Goal: Transaction & Acquisition: Purchase product/service

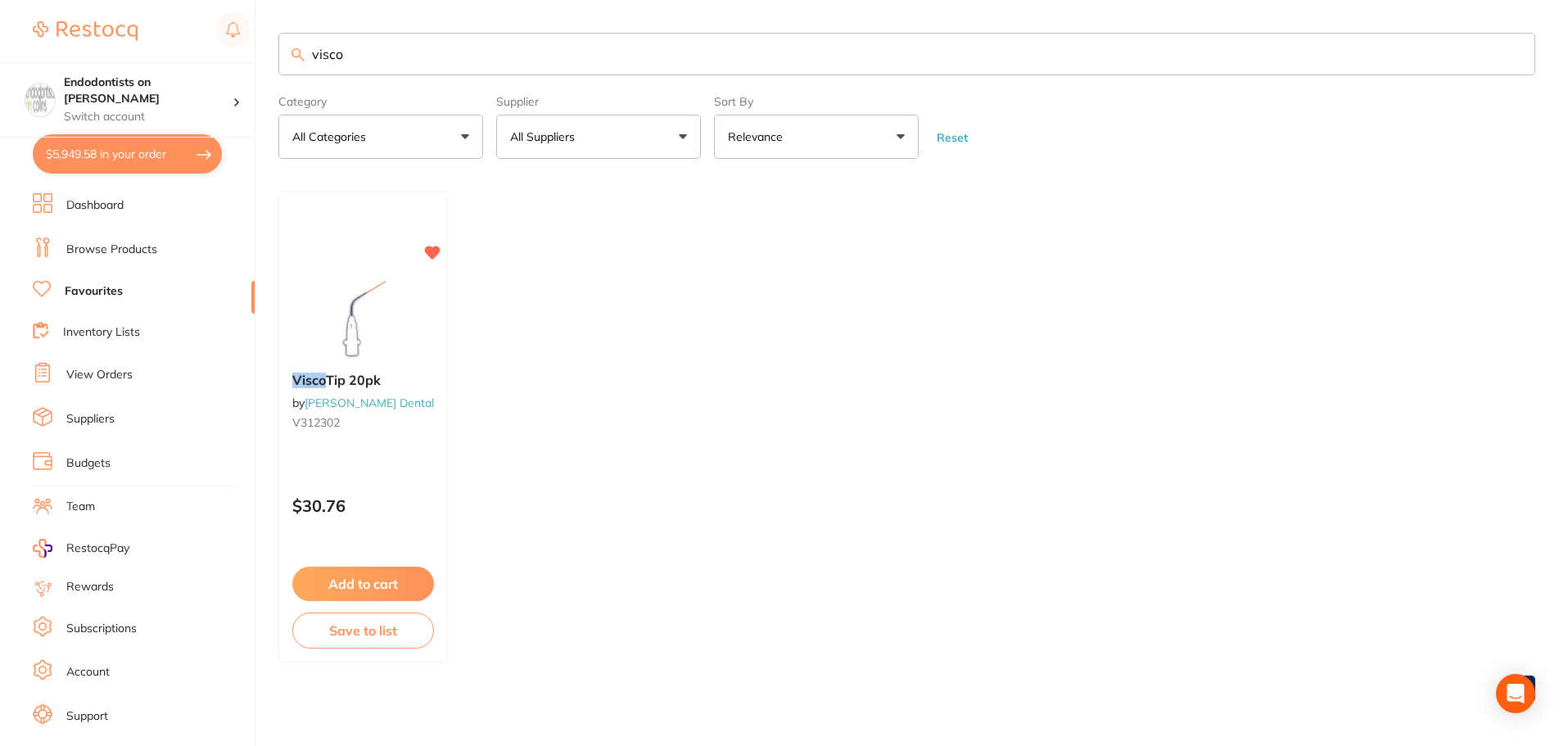
click at [783, 434] on ul "Visco Tip 20pk by [PERSON_NAME] Dental V312302 $30.76 Add to cart Save to list" at bounding box center [907, 426] width 1257 height 471
drag, startPoint x: 394, startPoint y: 50, endPoint x: 243, endPoint y: 53, distance: 151.0
click at [243, 53] on div "$5,949.58 Endodontists on [PERSON_NAME] Switch account Endodontists on [PERSON_…" at bounding box center [784, 371] width 1568 height 746
type input "endo"
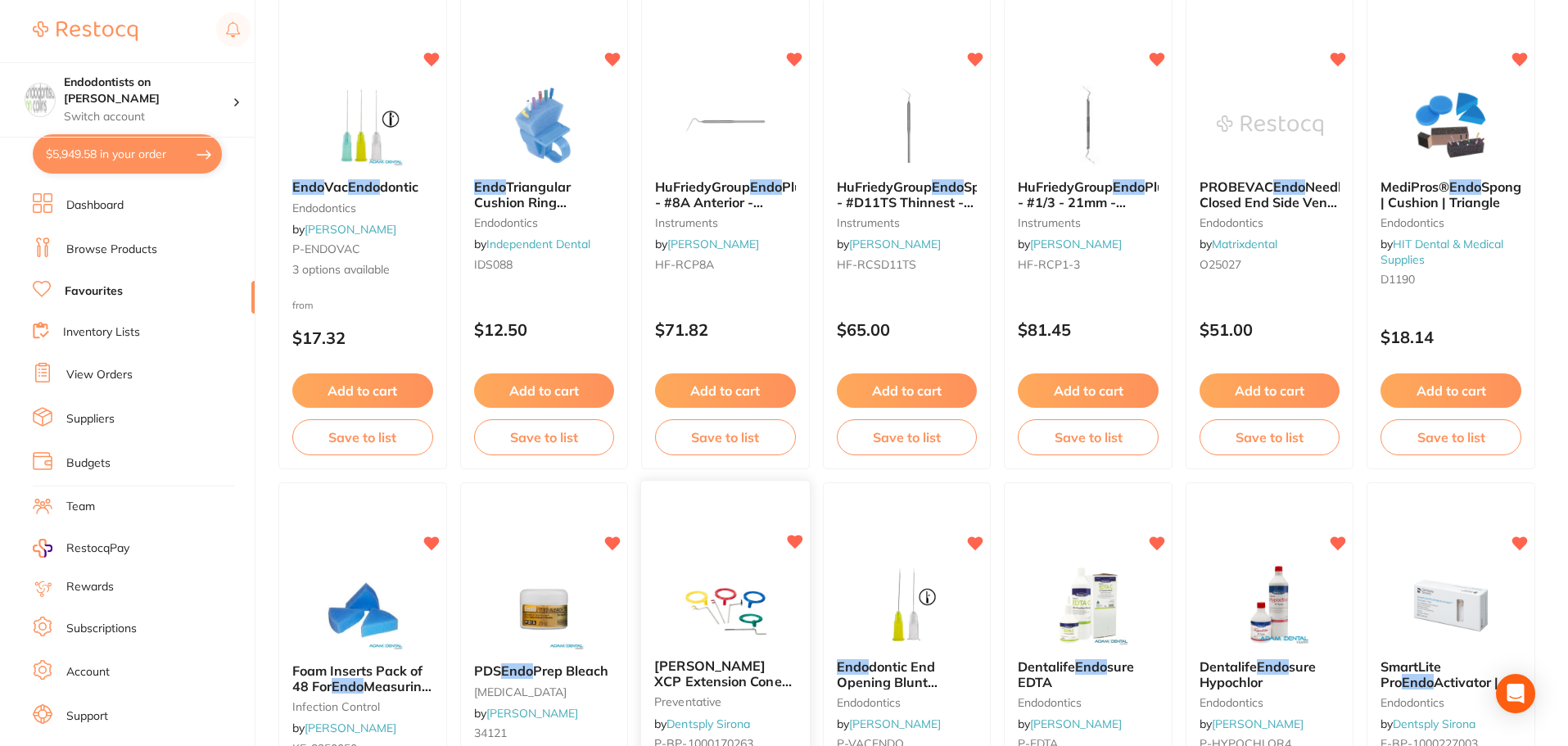
scroll to position [2, 0]
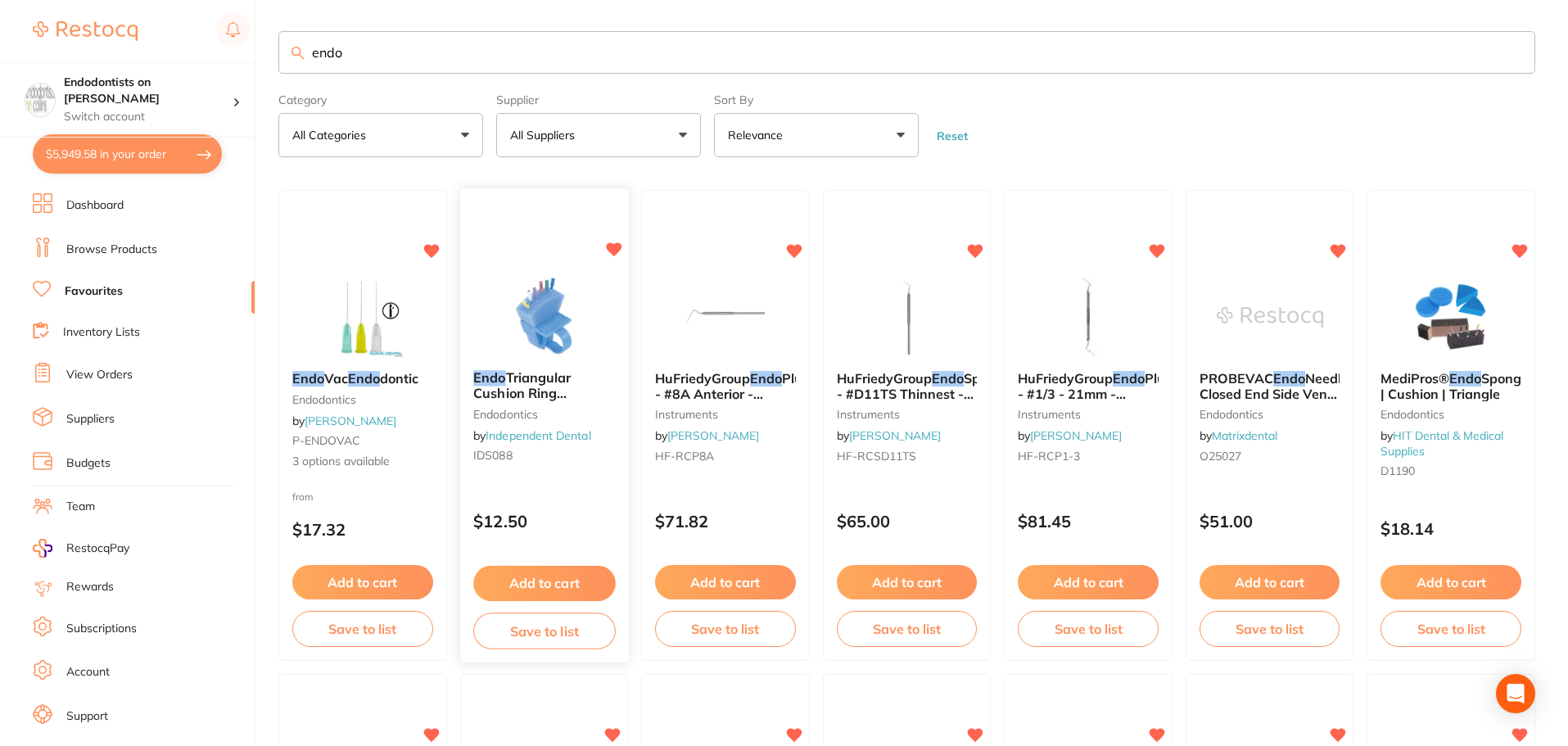
click at [543, 557] on div "Add to cart Save to list" at bounding box center [545, 608] width 169 height 110
click at [546, 575] on section at bounding box center [784, 373] width 1568 height 746
click at [558, 590] on button "Add to cart" at bounding box center [544, 582] width 141 height 34
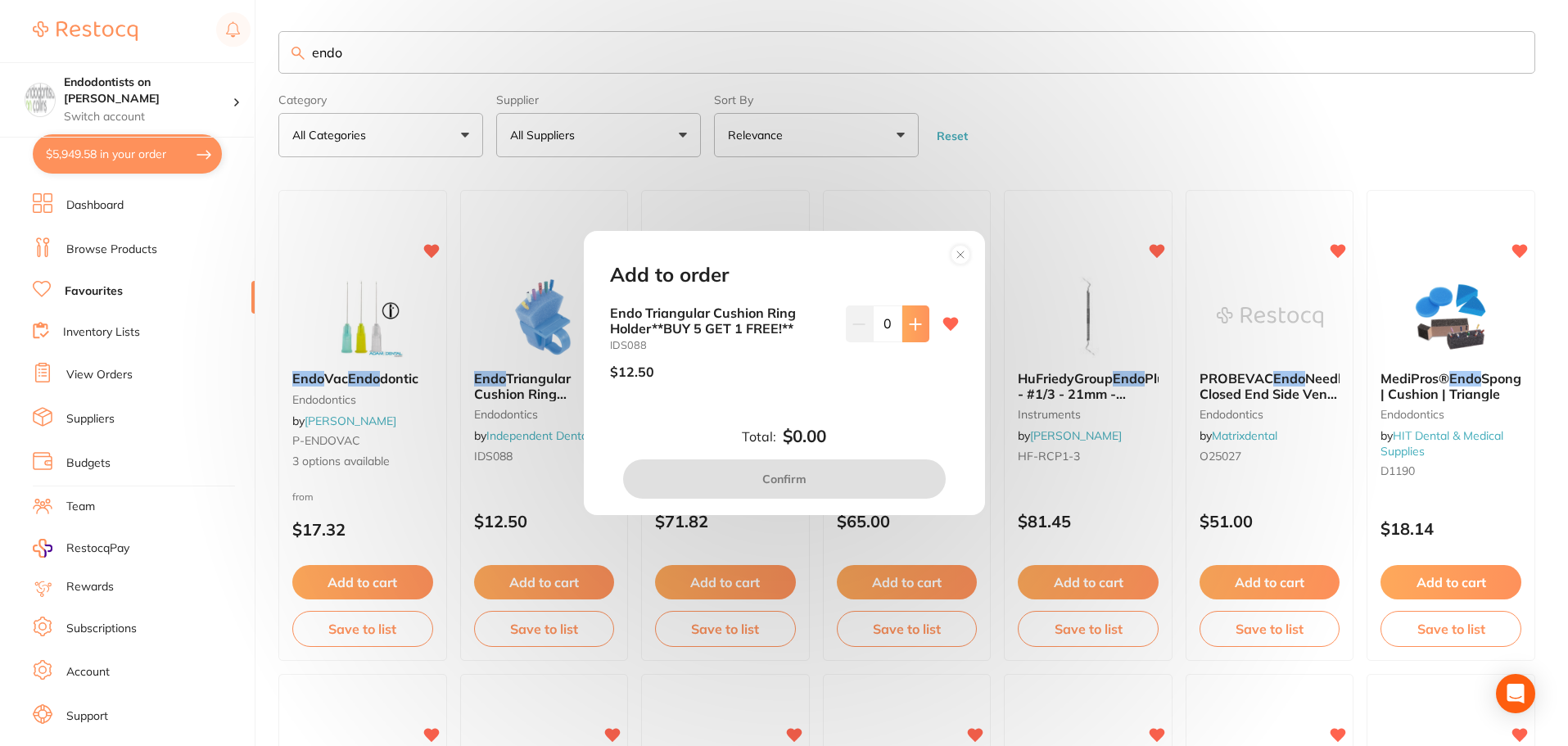
click at [902, 323] on button at bounding box center [915, 323] width 27 height 36
click at [902, 328] on button at bounding box center [915, 323] width 27 height 36
click at [912, 336] on button at bounding box center [915, 323] width 27 height 36
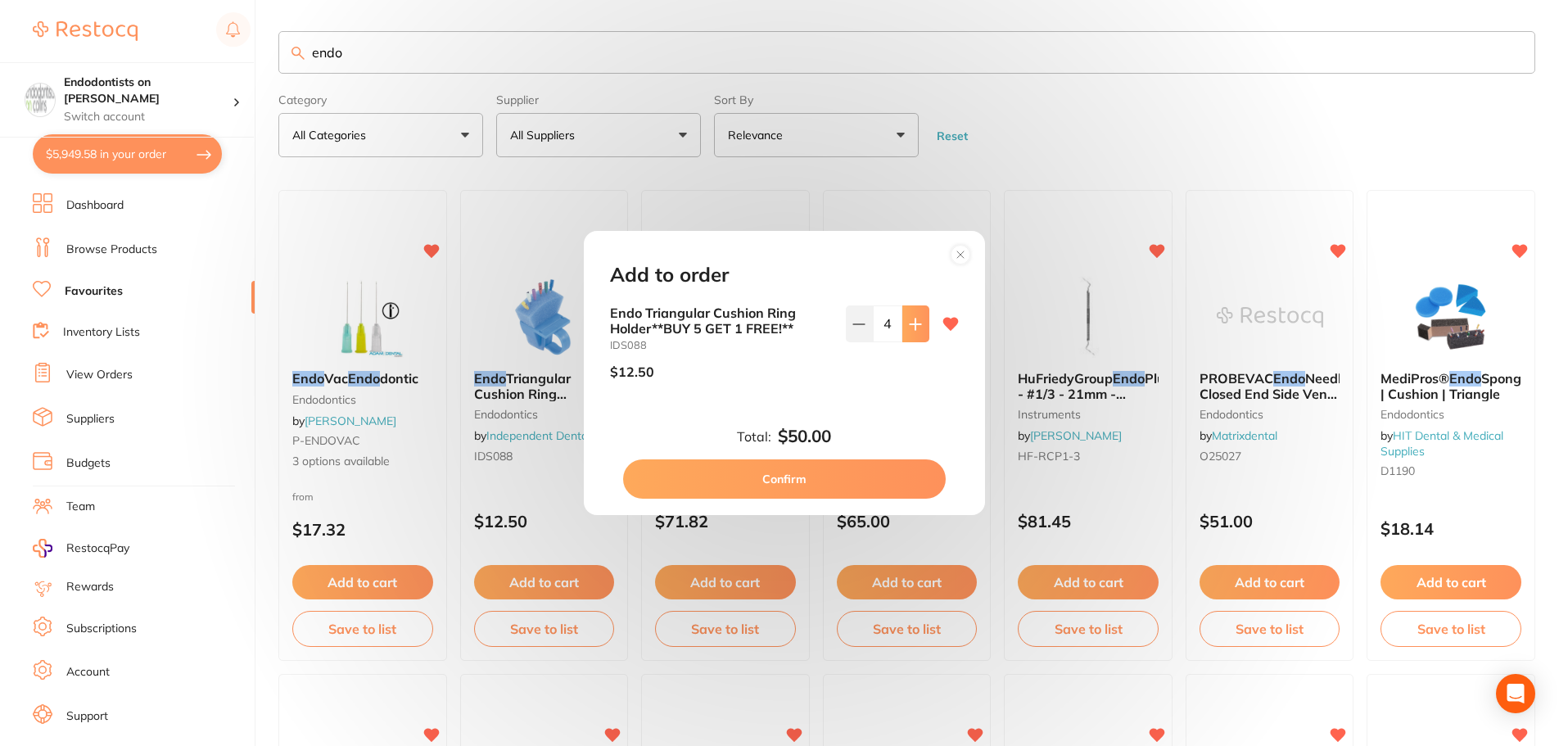
type input "5"
click at [780, 479] on button "Confirm" at bounding box center [784, 479] width 322 height 39
checkbox input "false"
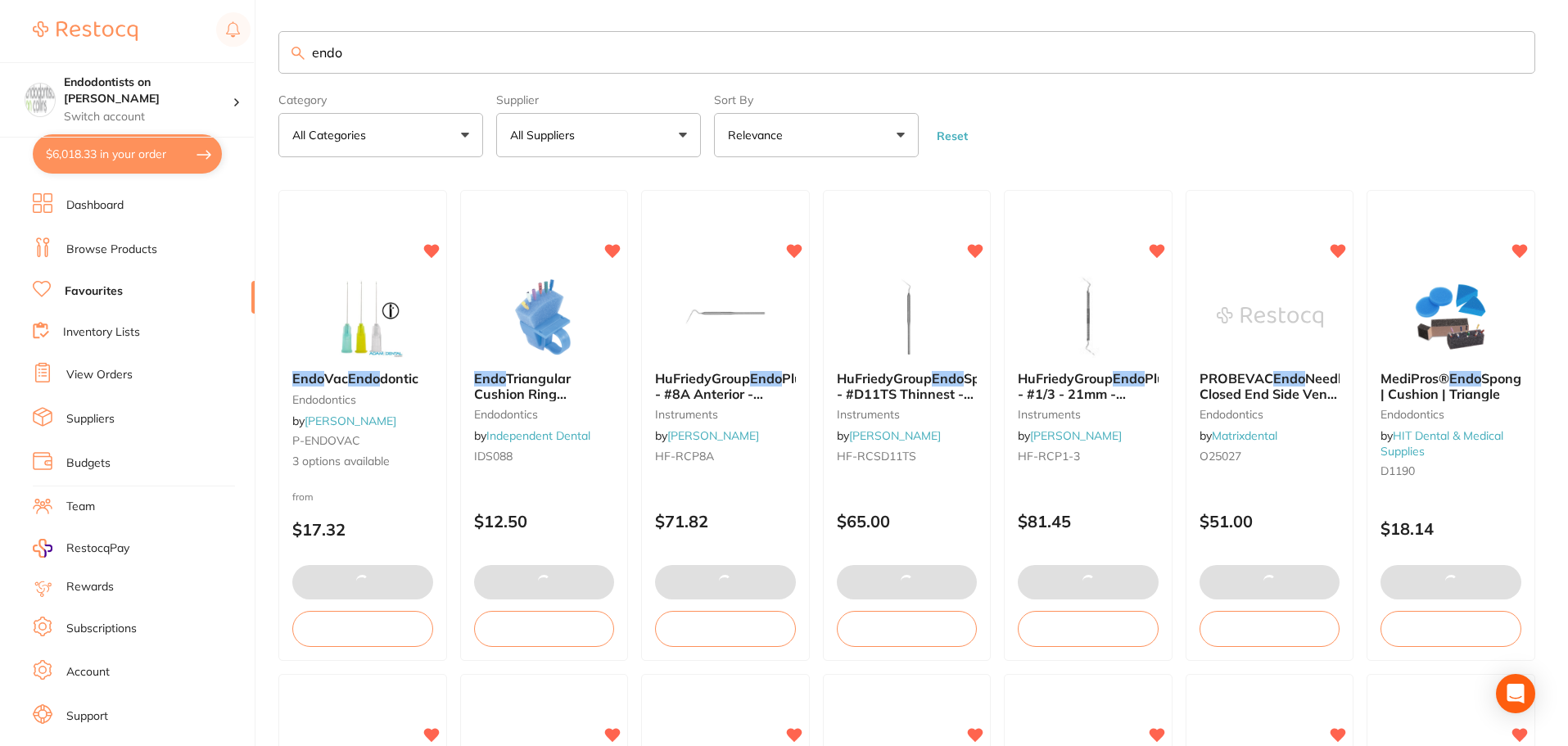
drag, startPoint x: 374, startPoint y: 44, endPoint x: 0, endPoint y: 43, distance: 374.0
click at [0, 43] on div "$6,018.33 Endodontists on [PERSON_NAME] Switch account Endodontists on [PERSON_…" at bounding box center [784, 371] width 1568 height 746
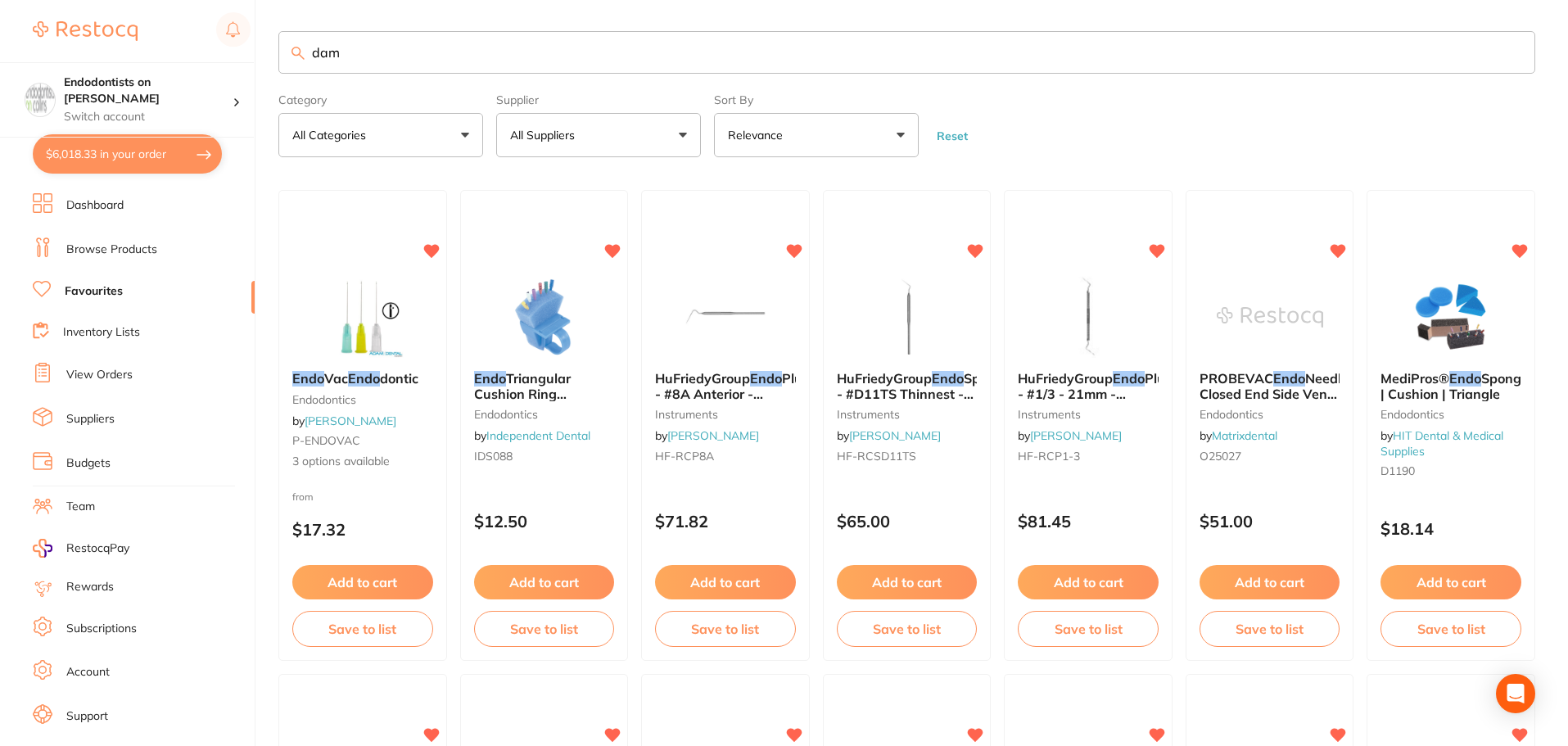
type input "dam"
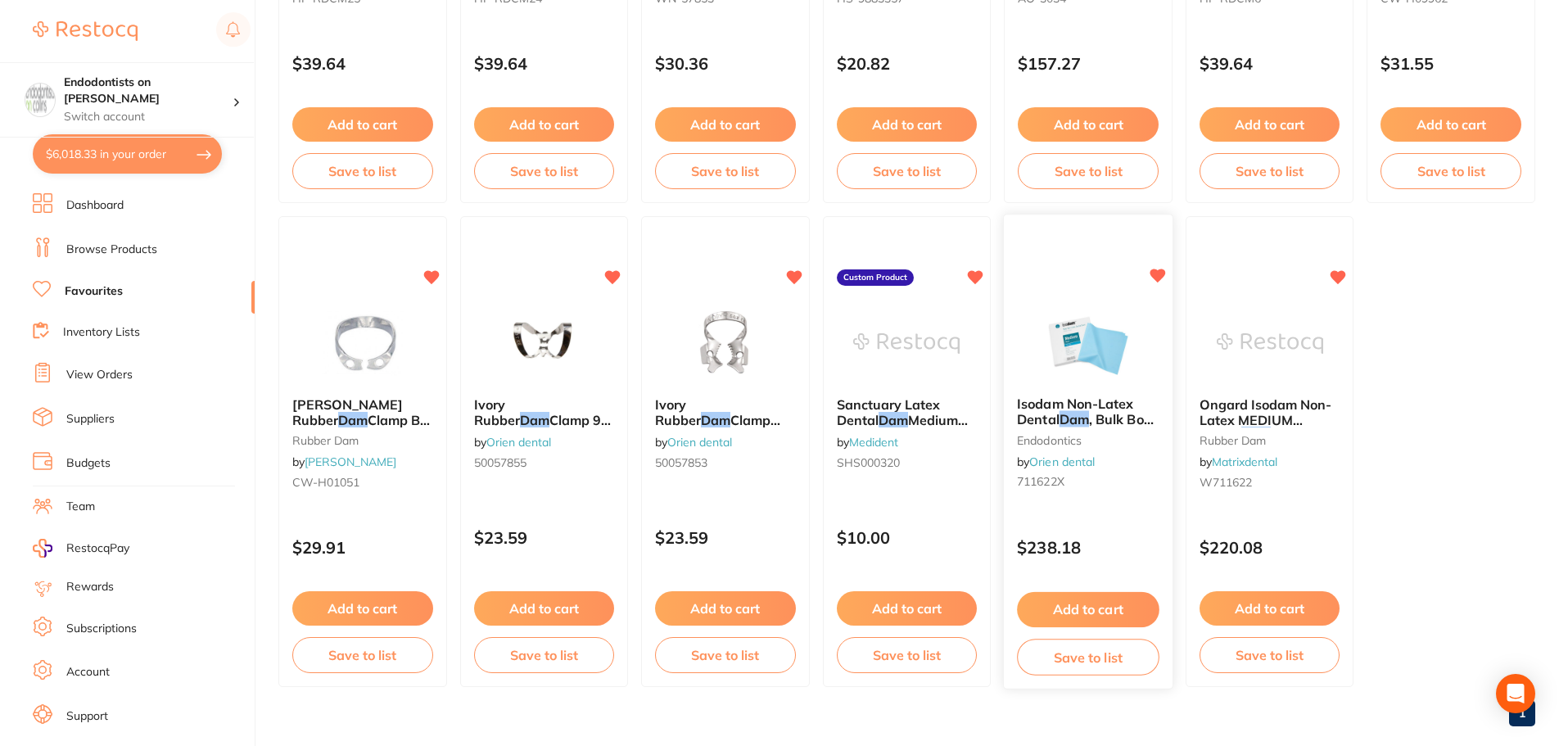
scroll to position [486, 0]
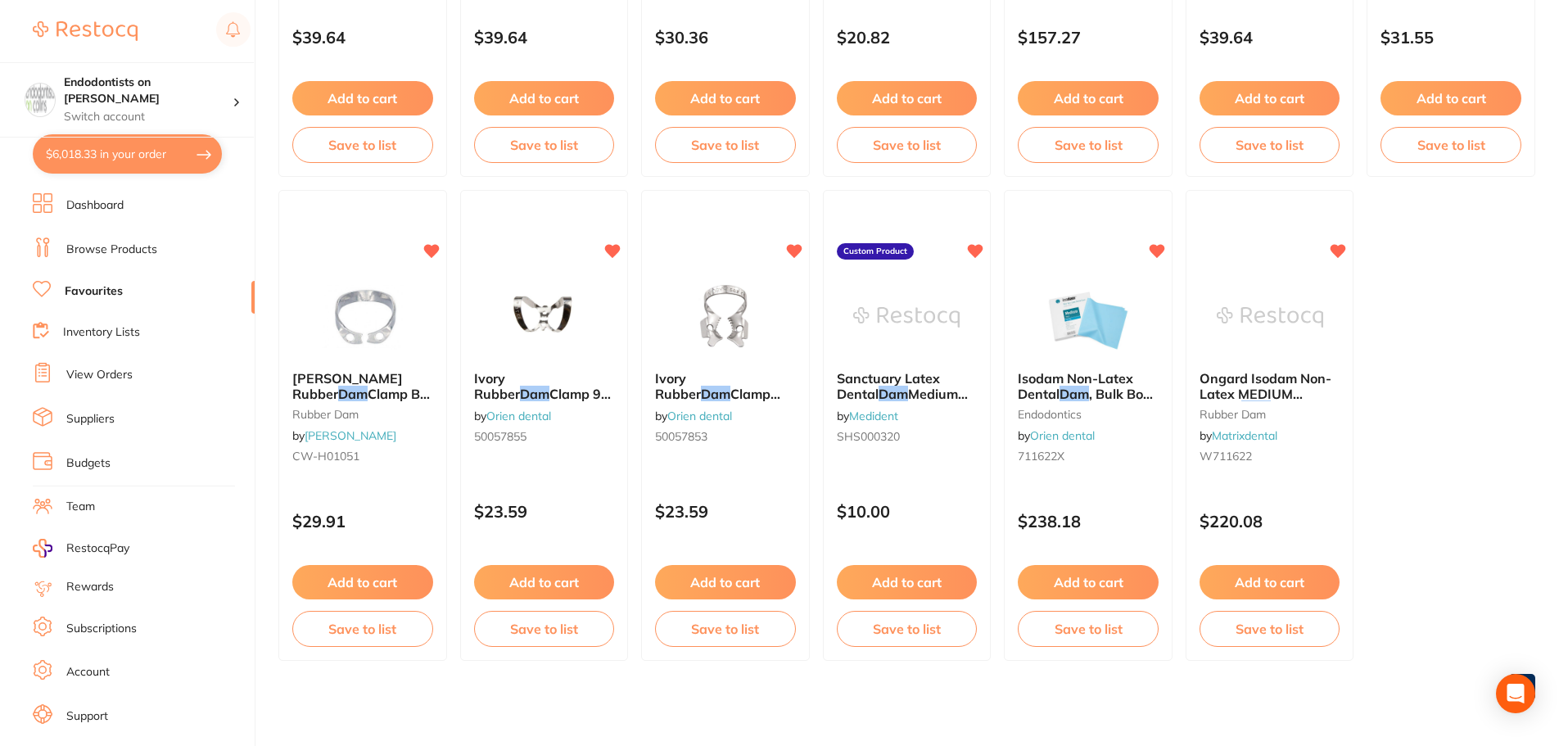
drag, startPoint x: 1283, startPoint y: 354, endPoint x: 1270, endPoint y: 312, distance: 44.0
click at [1283, 355] on img at bounding box center [1270, 316] width 107 height 82
click at [1270, 312] on section at bounding box center [784, 373] width 1568 height 746
drag, startPoint x: 1284, startPoint y: 313, endPoint x: 1281, endPoint y: 338, distance: 25.2
click at [1284, 315] on img at bounding box center [1270, 316] width 107 height 82
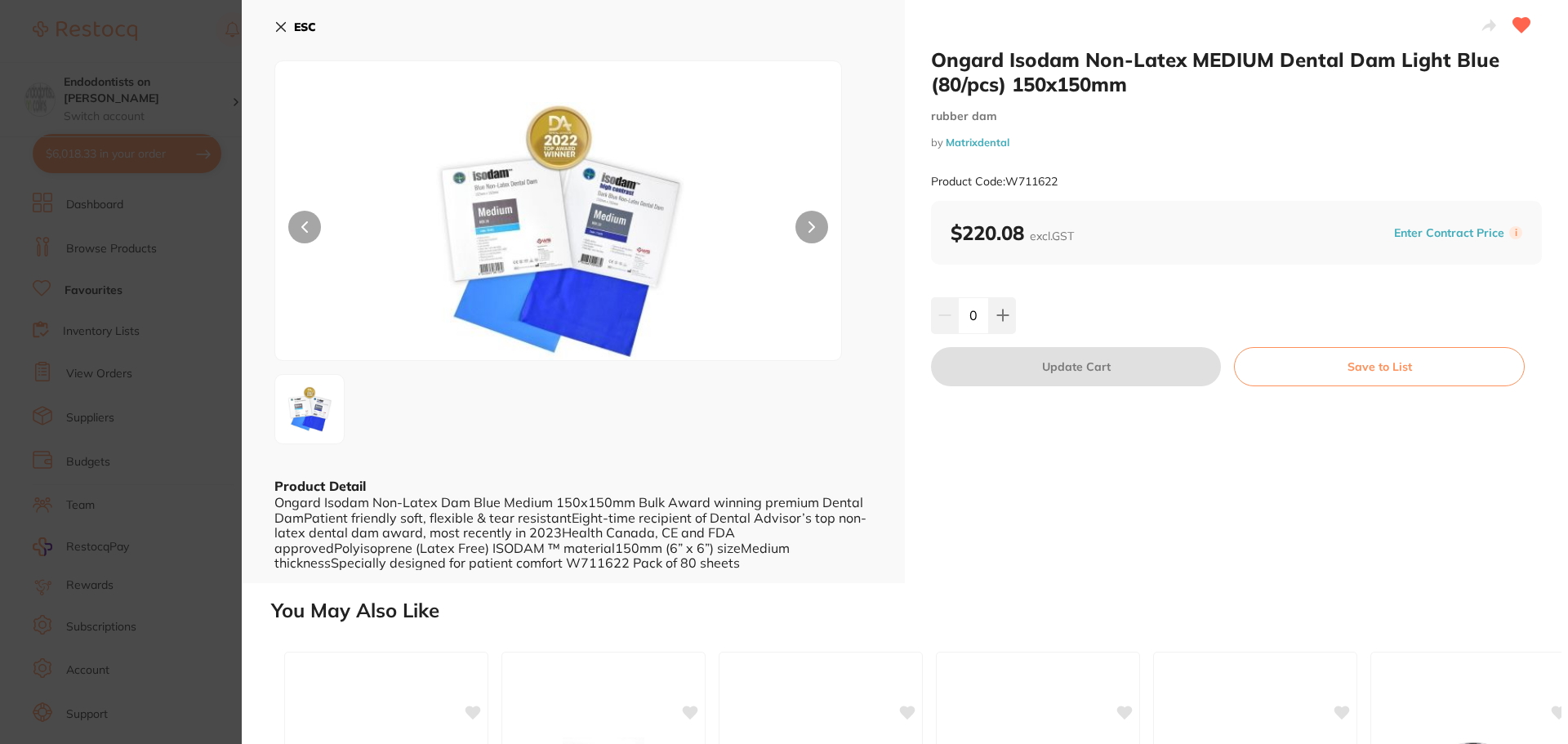
click at [283, 21] on icon at bounding box center [281, 27] width 13 height 13
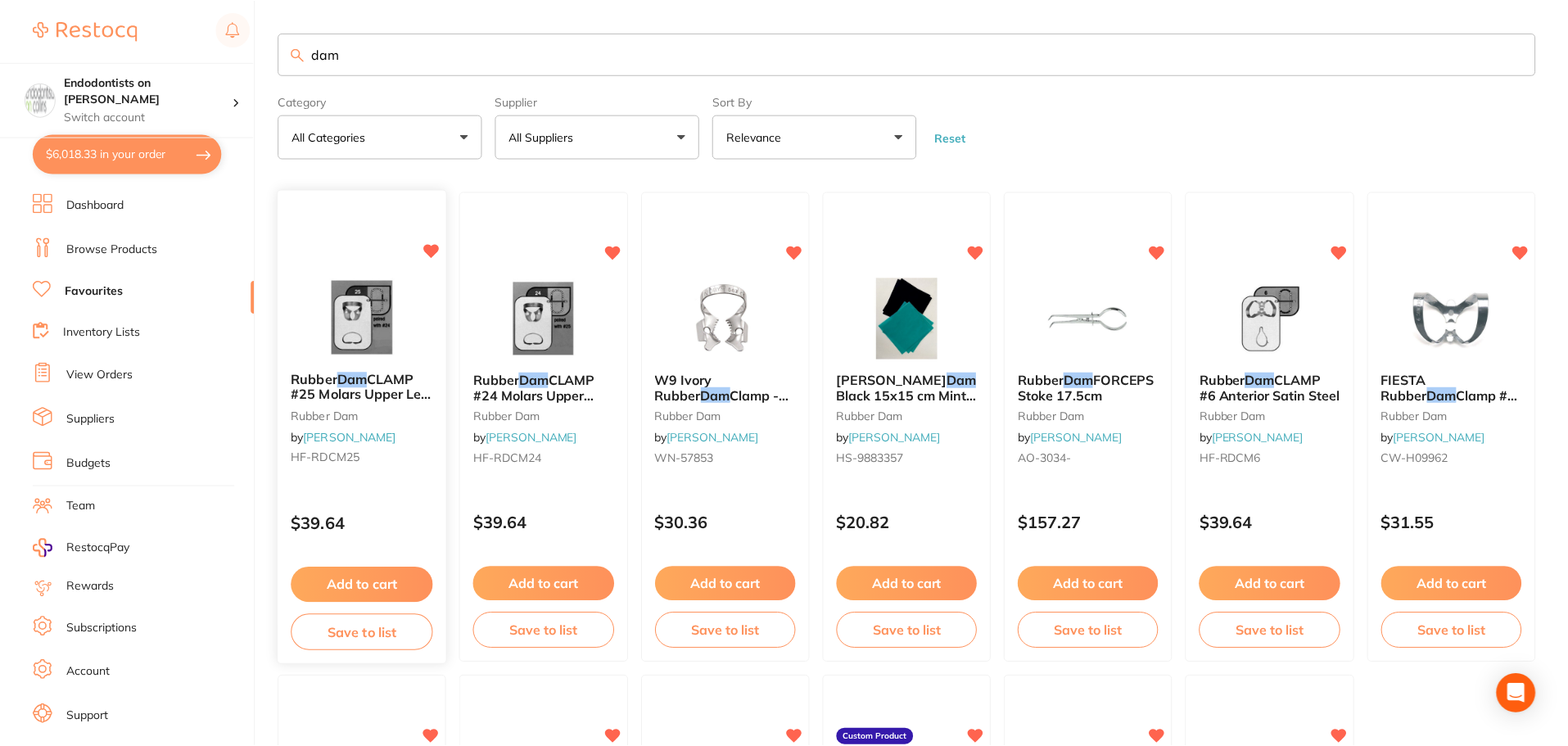
scroll to position [486, 0]
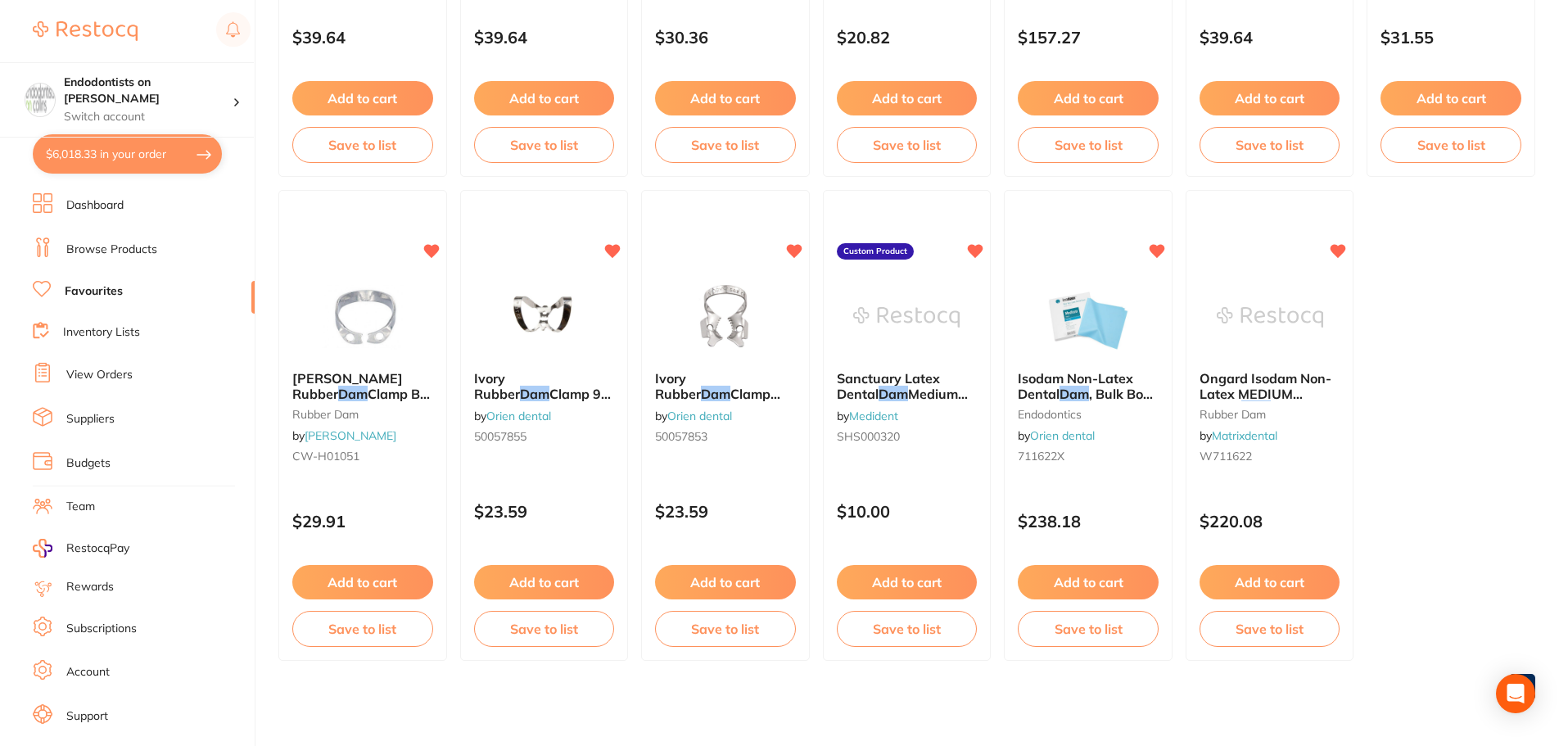
drag, startPoint x: 1079, startPoint y: 326, endPoint x: 1066, endPoint y: 315, distance: 17.0
click at [1079, 326] on img at bounding box center [1088, 316] width 107 height 82
click at [1066, 315] on section at bounding box center [784, 373] width 1568 height 746
click at [1074, 304] on img at bounding box center [1088, 317] width 108 height 83
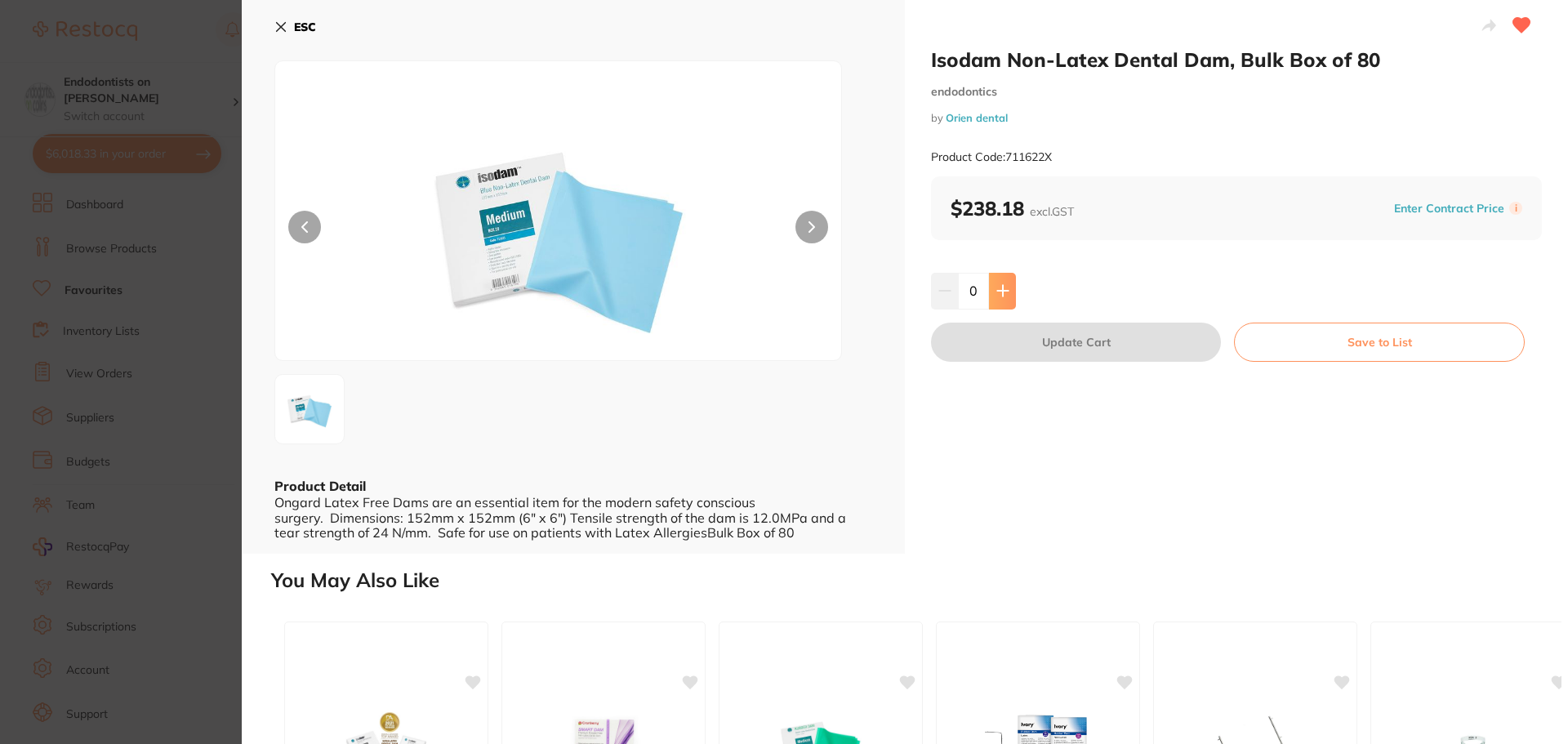
click at [1004, 288] on icon at bounding box center [1002, 290] width 13 height 13
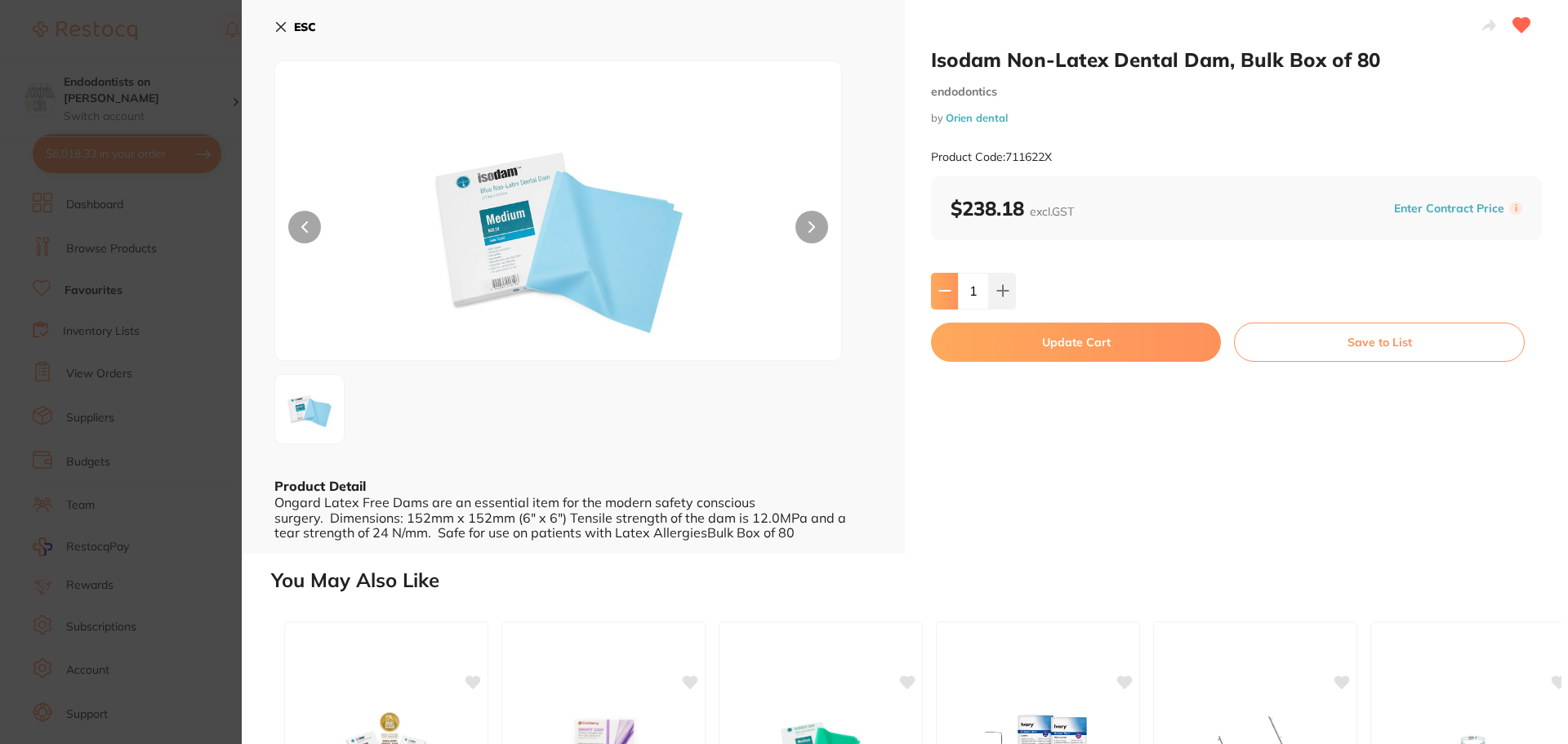
click at [940, 287] on icon at bounding box center [944, 290] width 13 height 13
type input "0"
click at [275, 23] on icon at bounding box center [281, 27] width 13 height 13
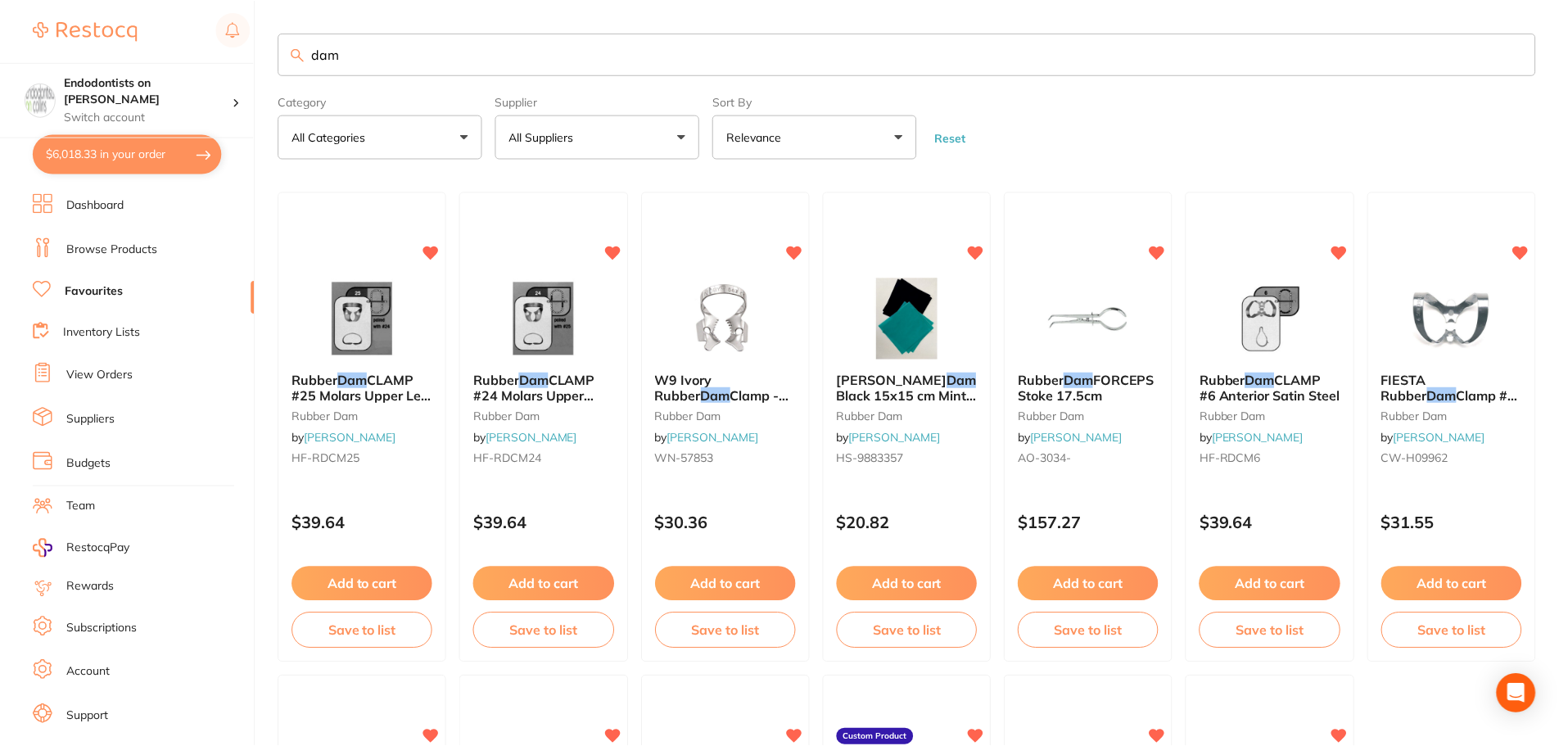
scroll to position [486, 0]
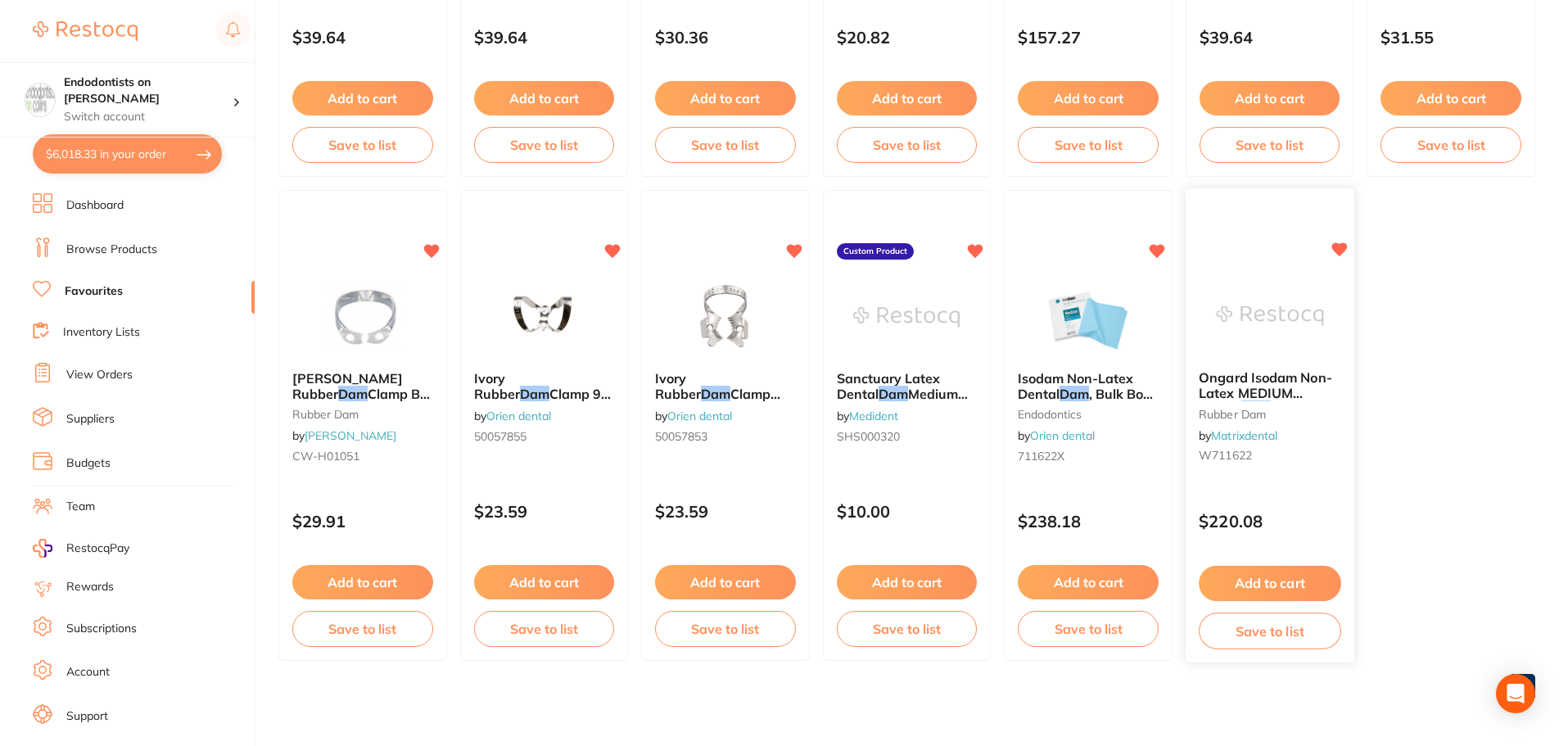
click at [1284, 595] on button "Add to cart" at bounding box center [1270, 583] width 142 height 35
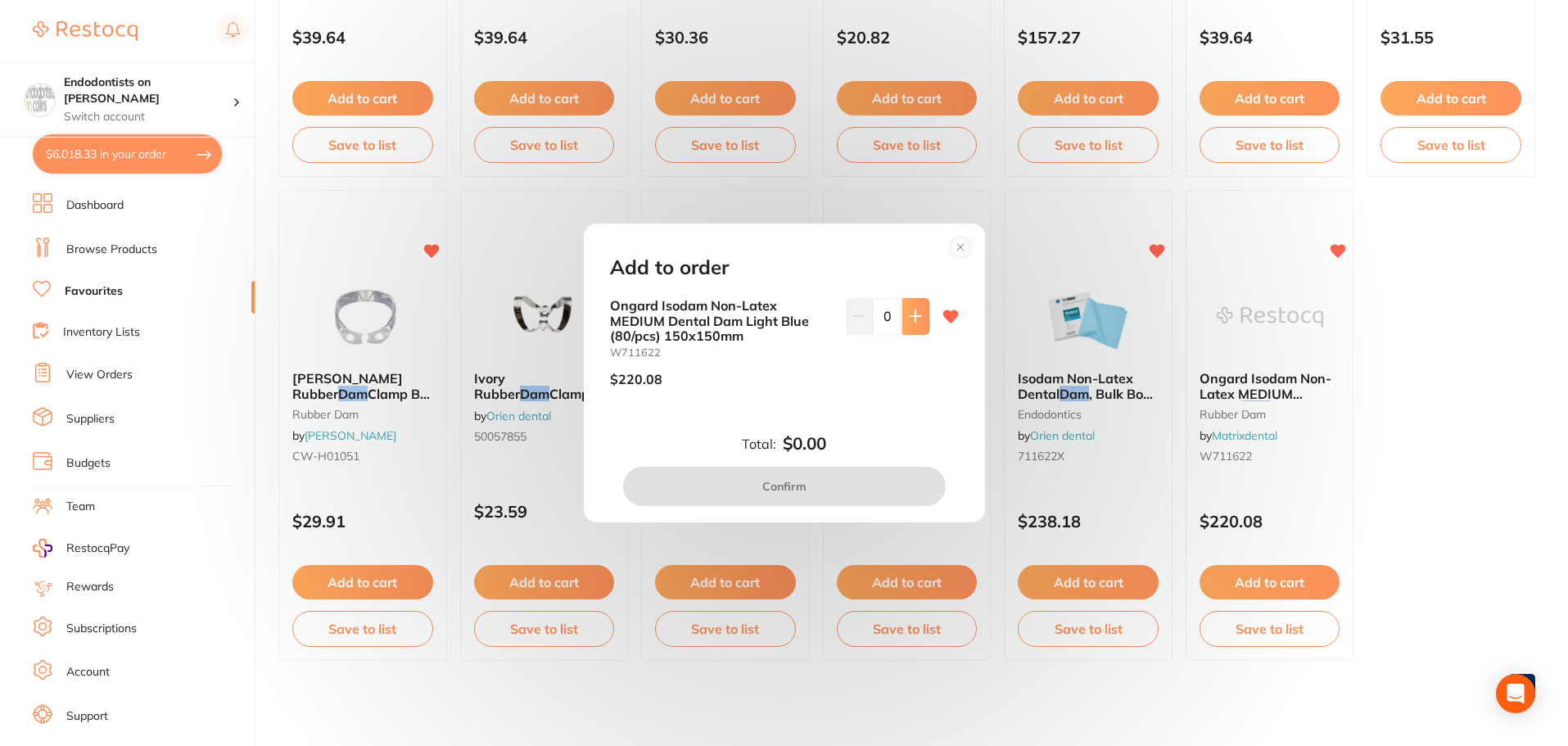
click at [909, 311] on icon at bounding box center [915, 316] width 13 height 13
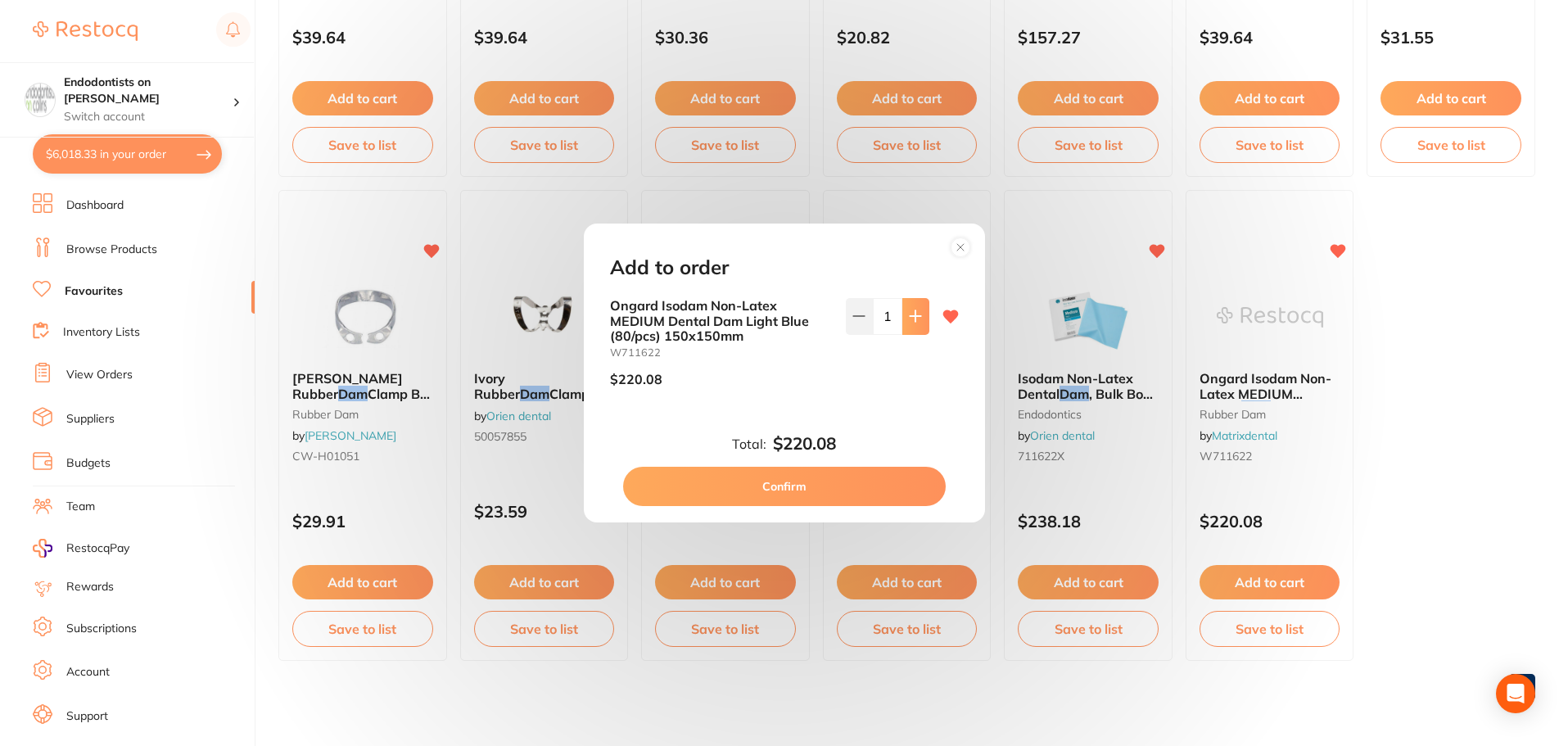
click at [911, 322] on icon at bounding box center [915, 317] width 11 height 11
type input "2"
click at [778, 480] on button "Confirm" at bounding box center [784, 487] width 322 height 39
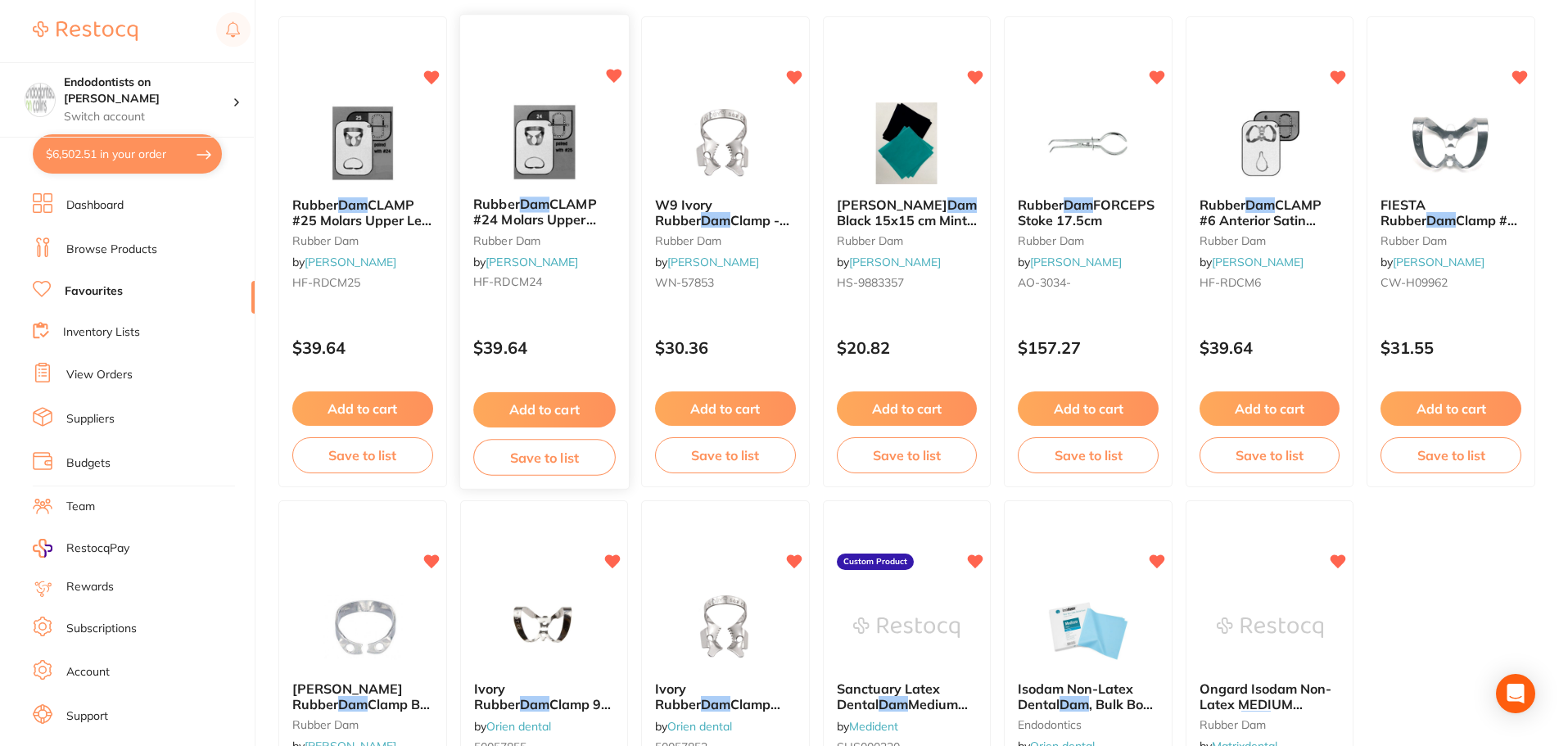
scroll to position [0, 0]
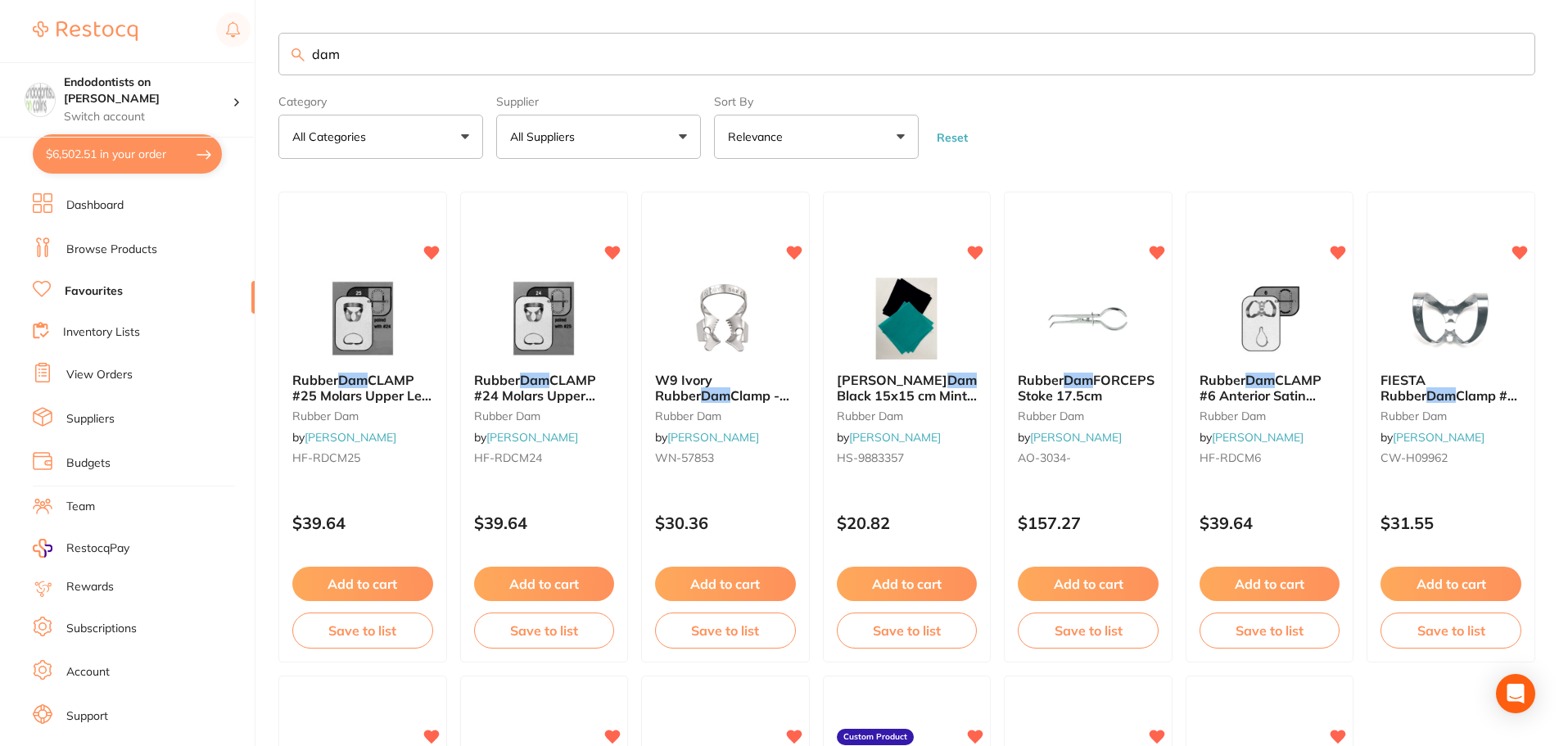
drag, startPoint x: 375, startPoint y: 58, endPoint x: 118, endPoint y: 43, distance: 257.4
click at [118, 43] on div "$6,502.51 Endodontists on [PERSON_NAME] Switch account Endodontists on [PERSON_…" at bounding box center [784, 373] width 1568 height 746
type input "s"
type input "wrap"
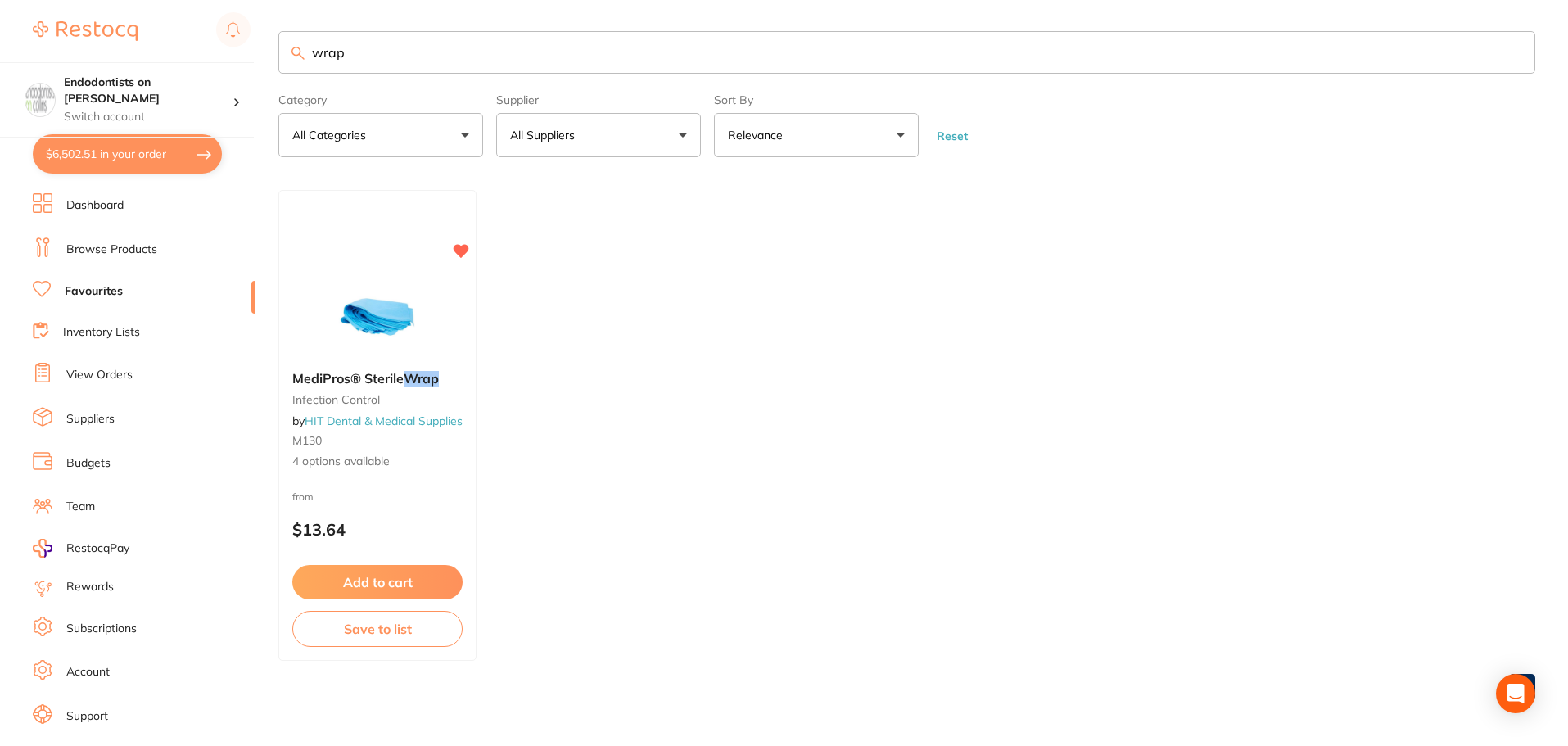
scroll to position [2, 0]
click at [412, 582] on button "Add to cart" at bounding box center [378, 583] width 172 height 35
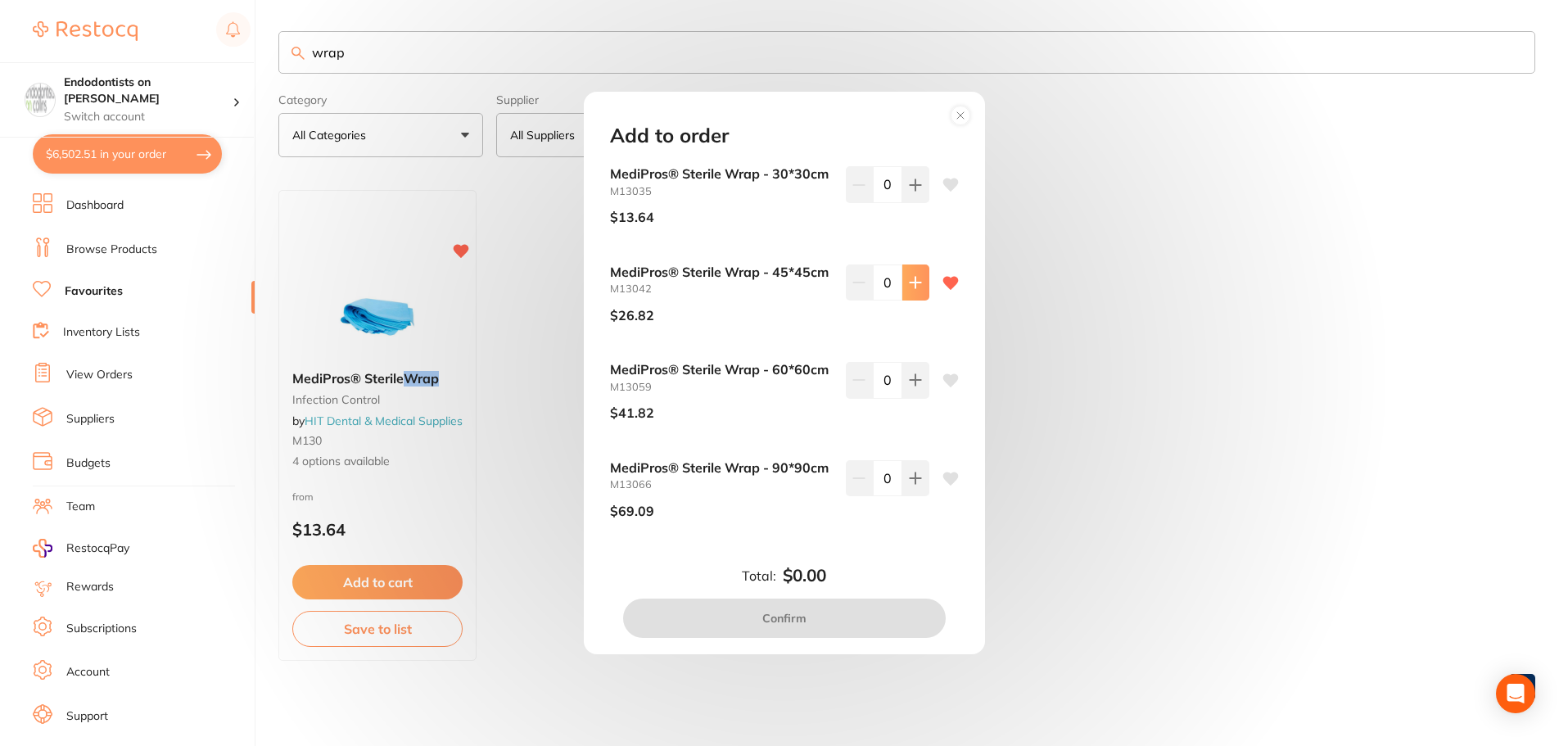
click at [909, 278] on icon at bounding box center [915, 282] width 13 height 13
type input "1"
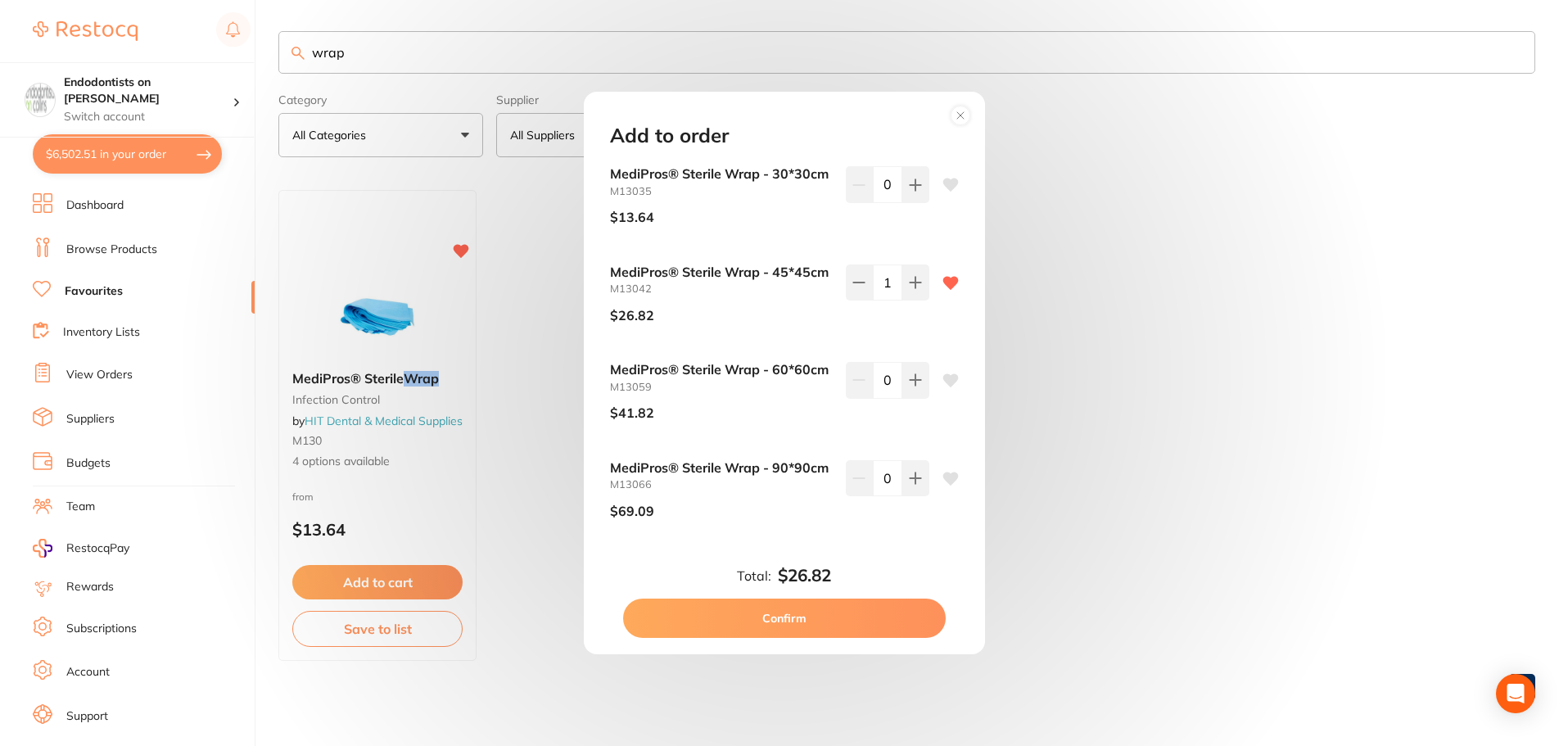
click at [766, 622] on button "Confirm" at bounding box center [784, 619] width 322 height 39
checkbox input "false"
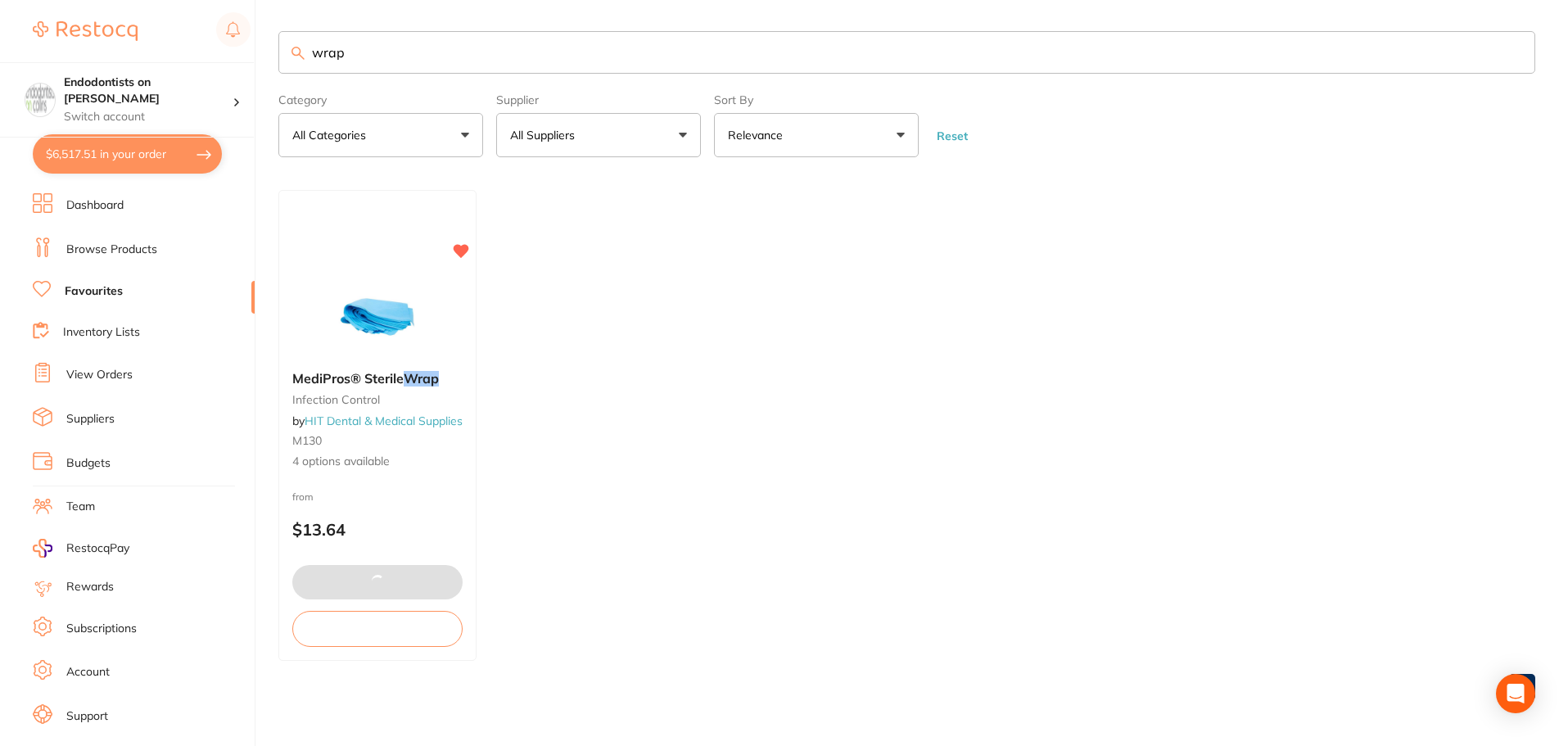
click at [776, 613] on ul "MediPros® Sterile Wrap infection control by HIT Dental & Medical Supplies M130 …" at bounding box center [907, 426] width 1257 height 471
drag, startPoint x: 390, startPoint y: 59, endPoint x: 159, endPoint y: 57, distance: 231.0
click at [159, 57] on div "$6,532.01 Endodontists on [PERSON_NAME] Switch account Endodontists on [PERSON_…" at bounding box center [784, 371] width 1568 height 746
type input "h file"
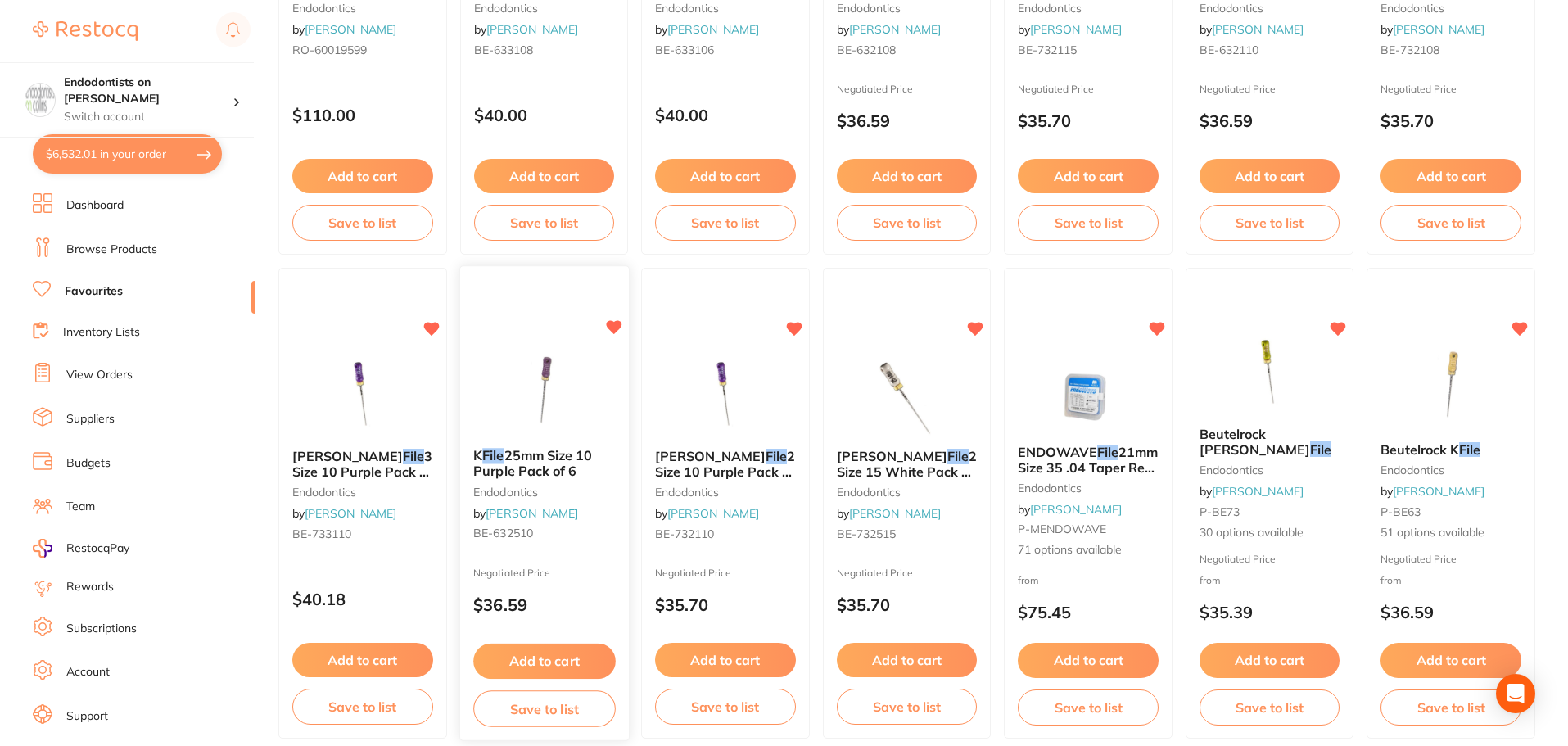
scroll to position [902, 0]
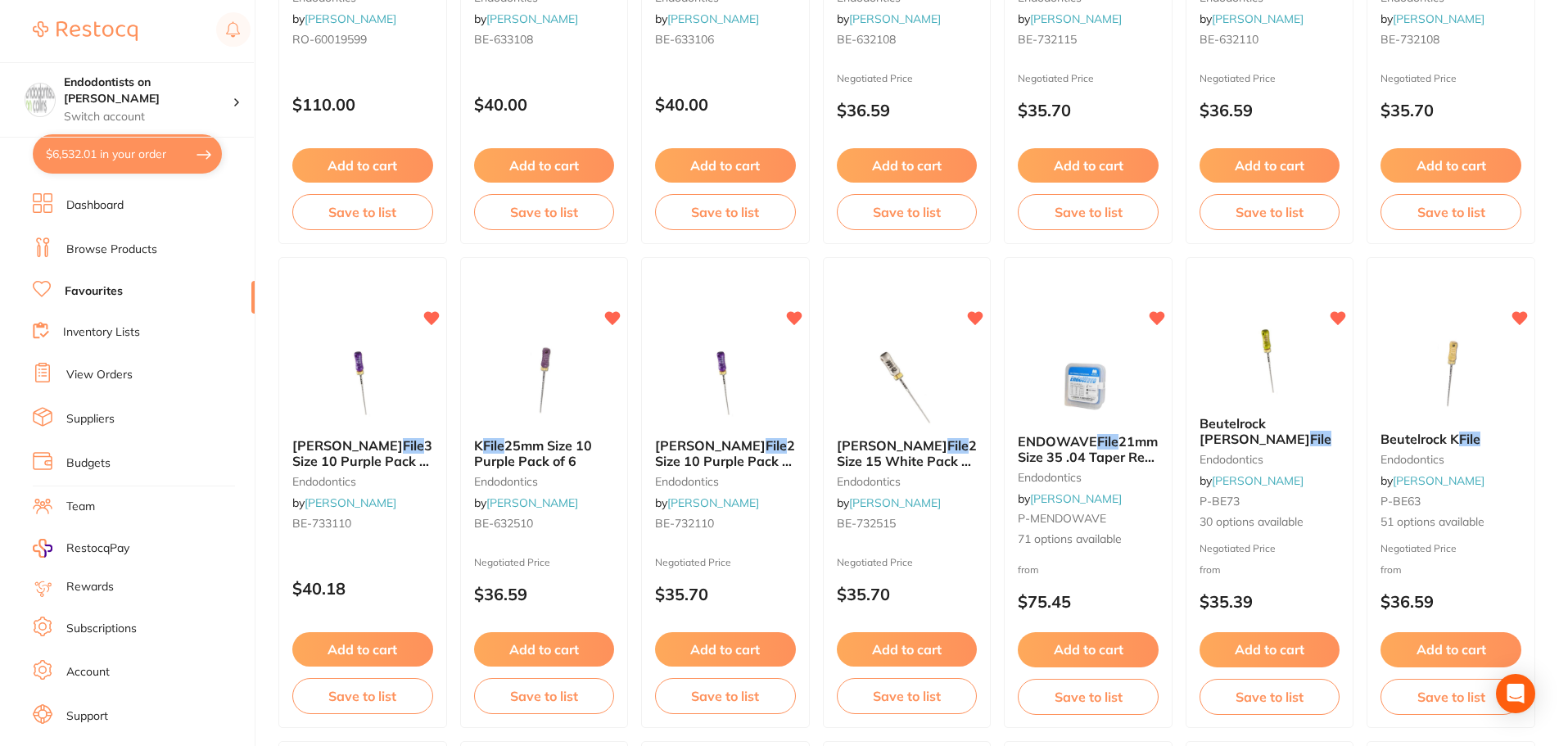
click at [737, 645] on button "Add to cart" at bounding box center [725, 649] width 141 height 34
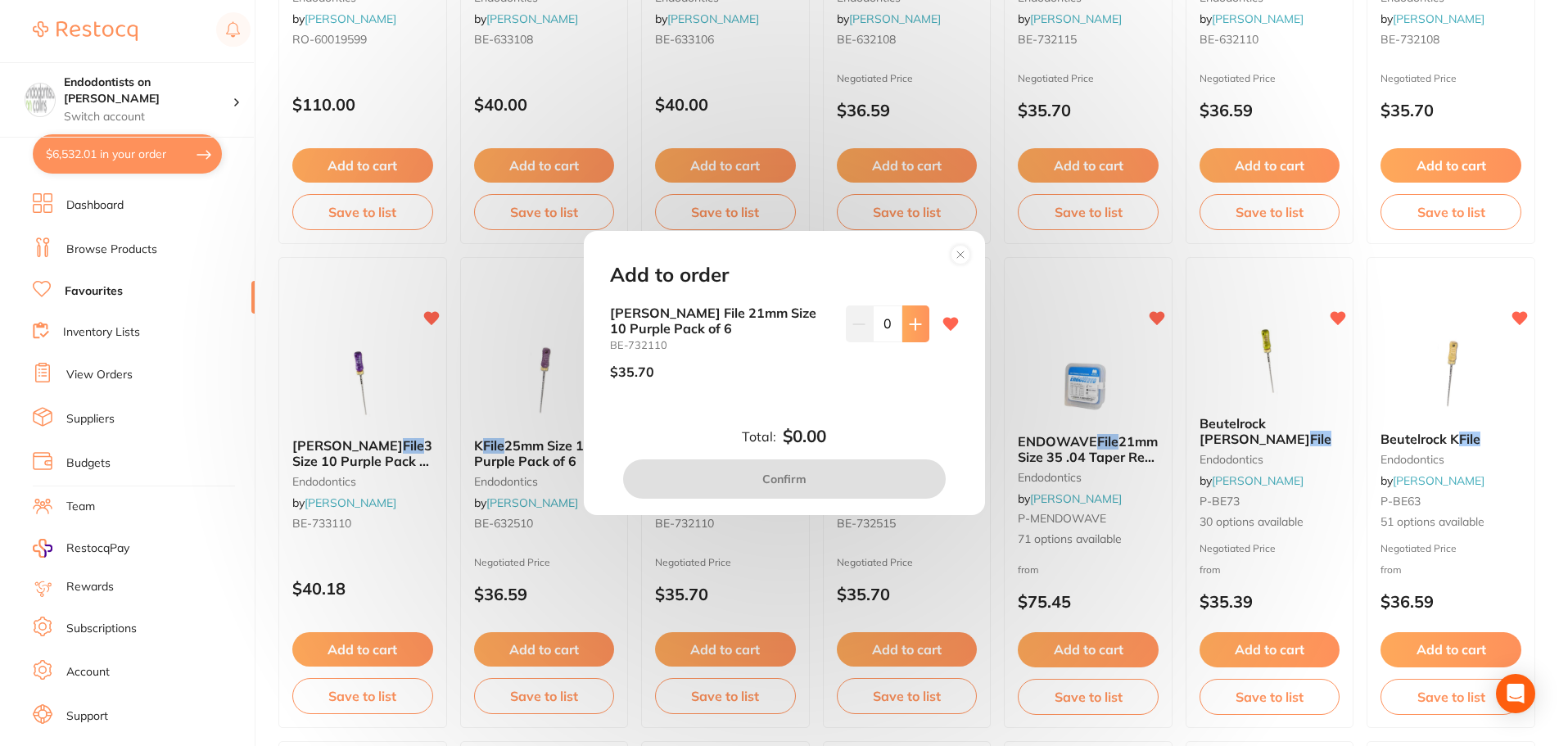
click at [915, 327] on icon at bounding box center [915, 324] width 13 height 13
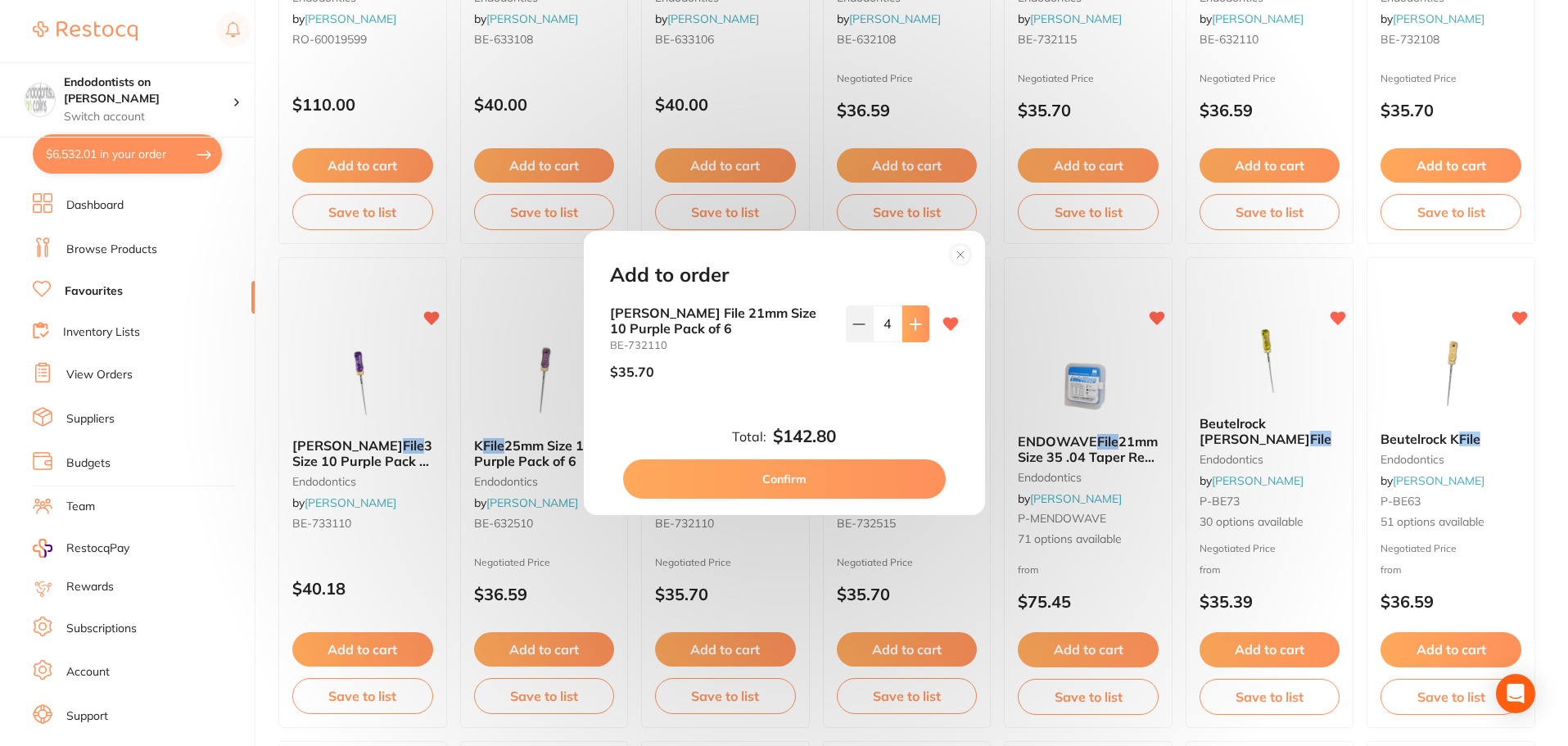
click at [915, 327] on icon at bounding box center [915, 324] width 13 height 13
type input "5"
click at [789, 465] on button "Confirm" at bounding box center [784, 479] width 322 height 39
checkbox input "false"
